Goal: Check status: Check status

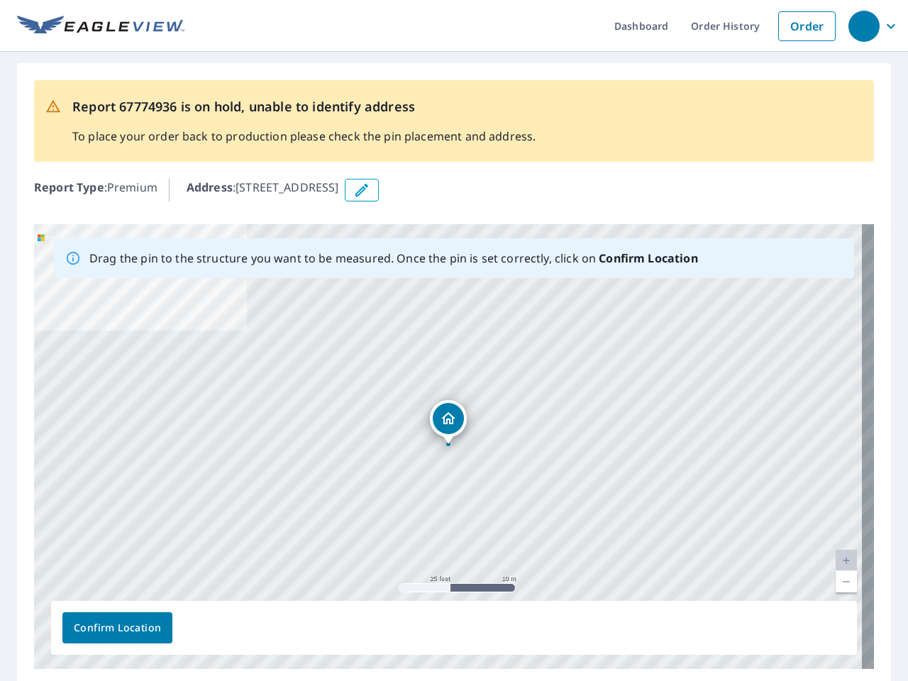
click at [454, 340] on div "[STREET_ADDRESS][PERSON_NAME]" at bounding box center [454, 446] width 840 height 445
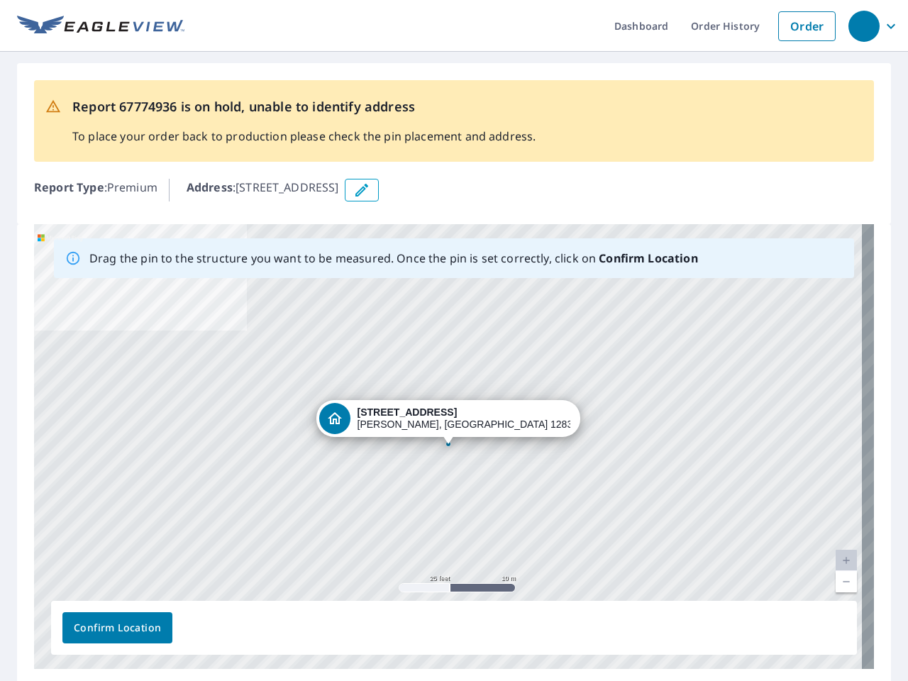
click at [863, 26] on div "button" at bounding box center [863, 26] width 31 height 31
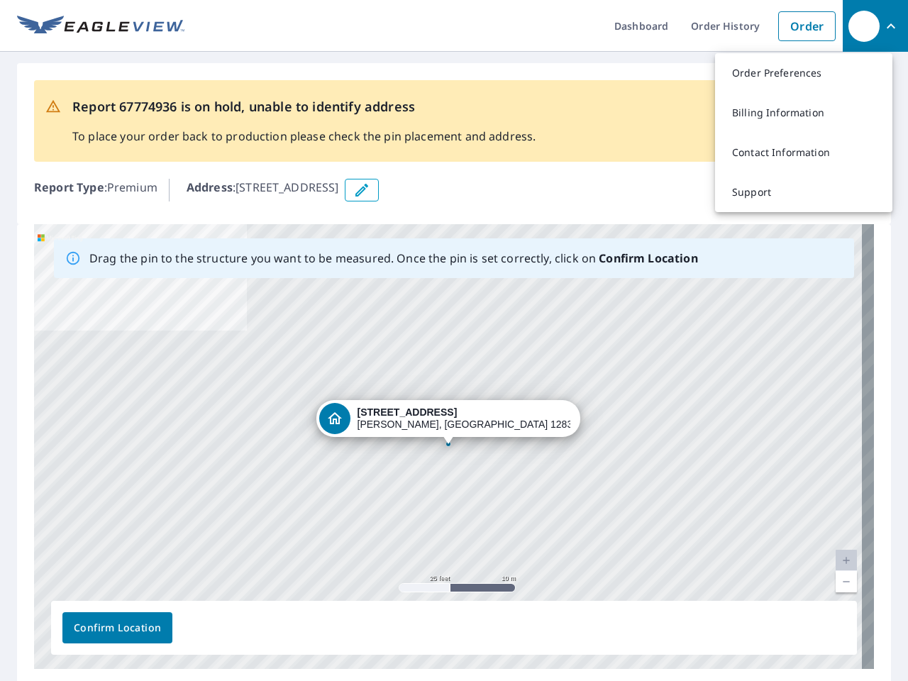
click at [370, 190] on icon "button" at bounding box center [361, 190] width 17 height 17
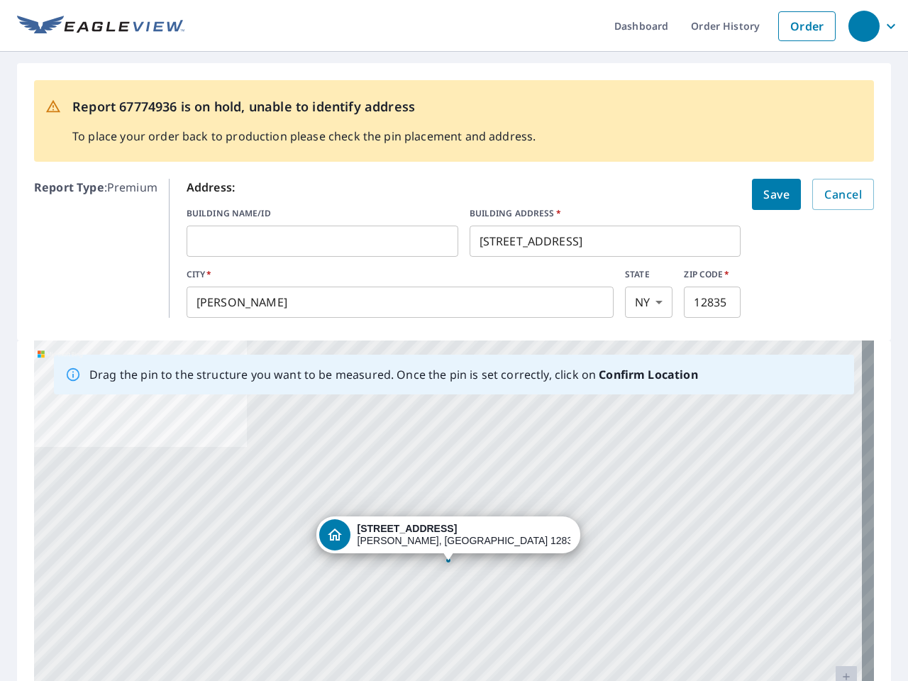
click at [447, 446] on div "[STREET_ADDRESS][PERSON_NAME]" at bounding box center [454, 562] width 840 height 445
click at [834, 560] on div "[STREET_ADDRESS][PERSON_NAME]" at bounding box center [454, 562] width 840 height 445
click at [834, 581] on div "[STREET_ADDRESS][PERSON_NAME]" at bounding box center [454, 562] width 840 height 445
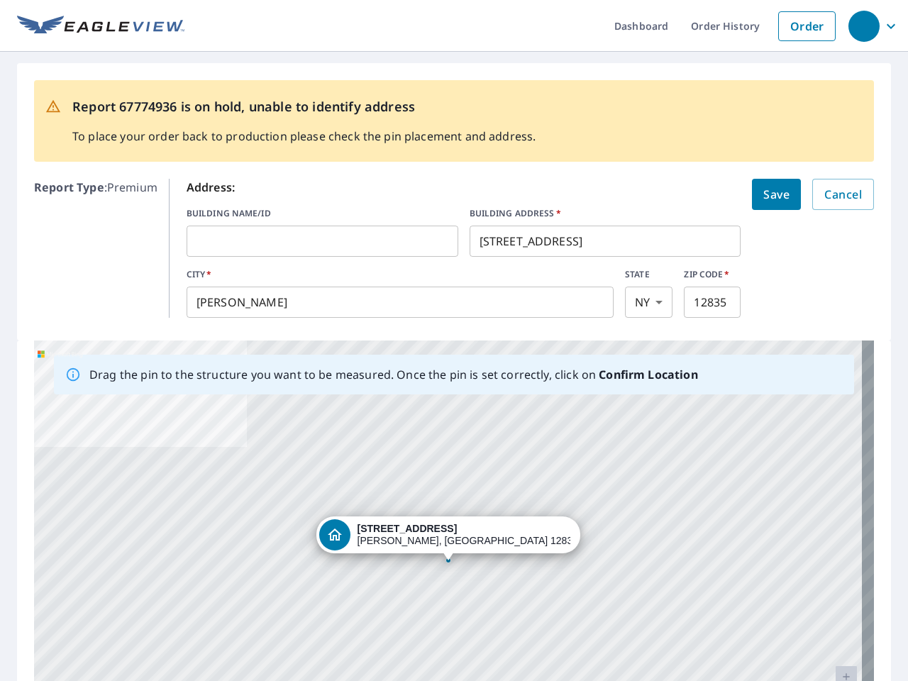
click at [117, 628] on div "[STREET_ADDRESS][PERSON_NAME]" at bounding box center [454, 562] width 840 height 445
